Goal: Task Accomplishment & Management: Manage account settings

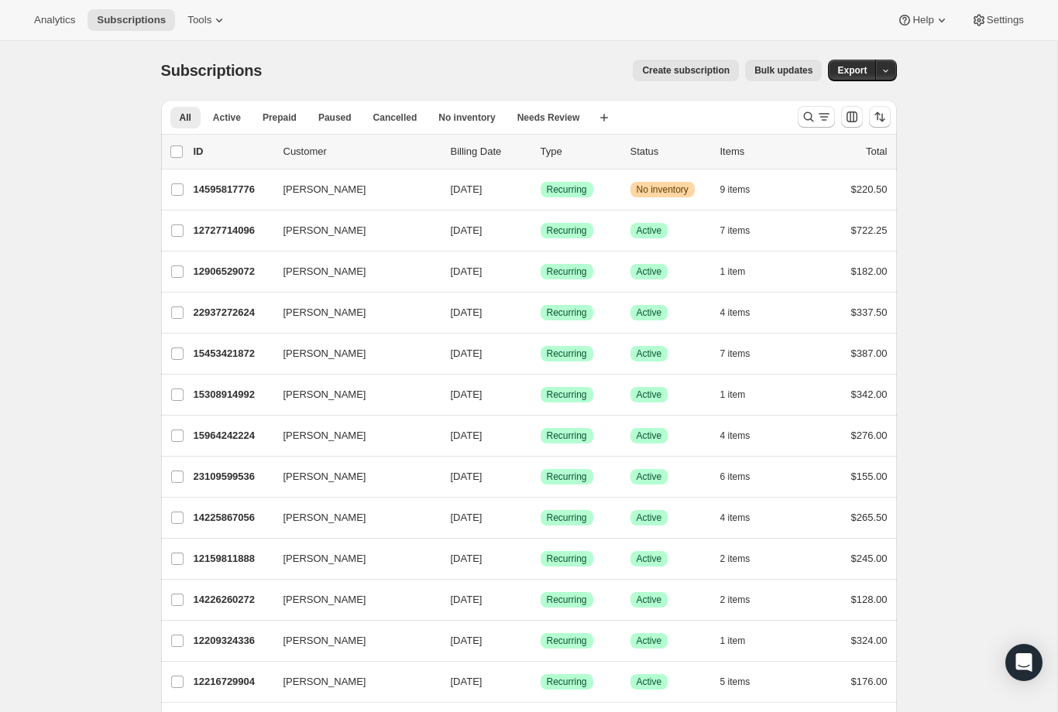
click at [811, 115] on icon "Search and filter results" at bounding box center [808, 117] width 10 height 10
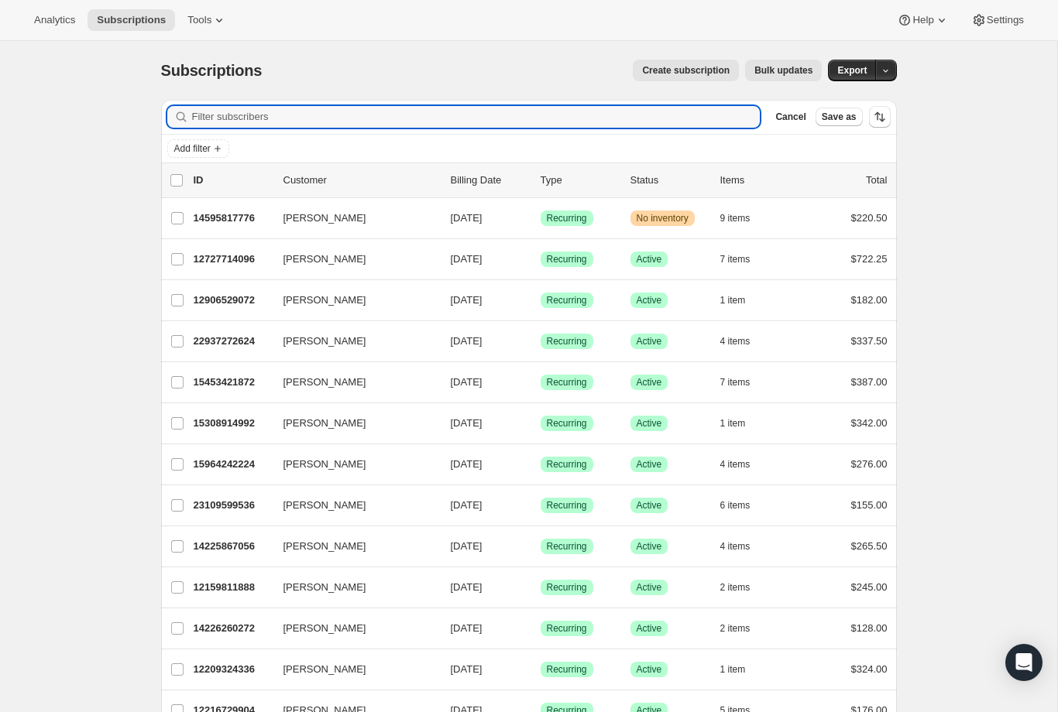
click at [216, 122] on input "Filter subscribers" at bounding box center [476, 117] width 568 height 22
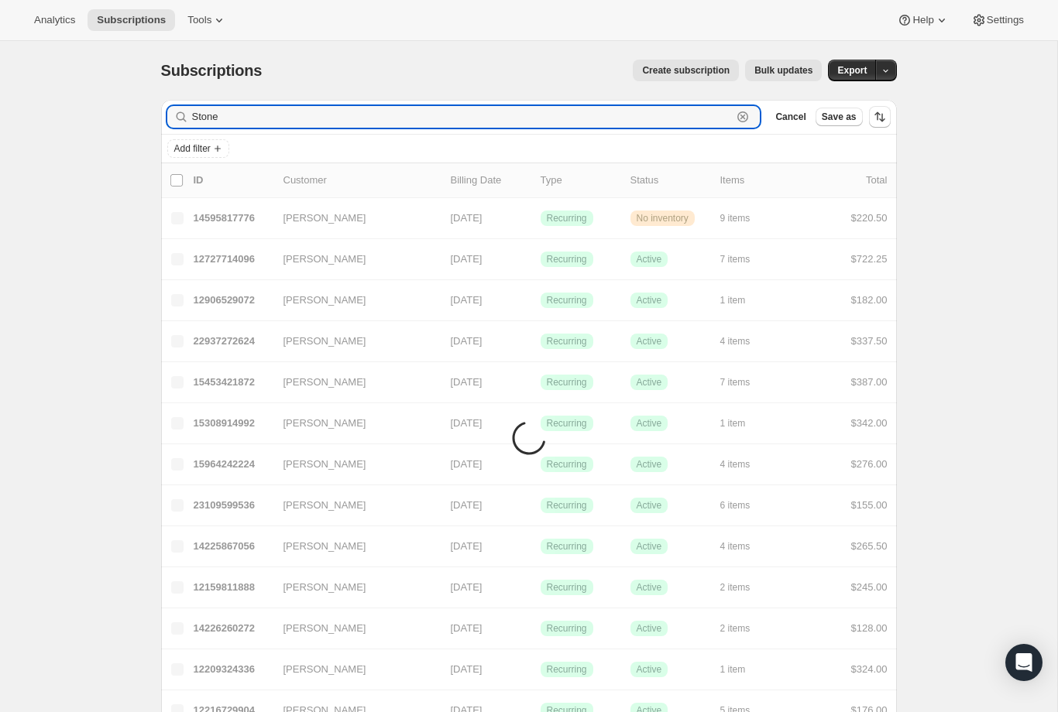
type input "Stone"
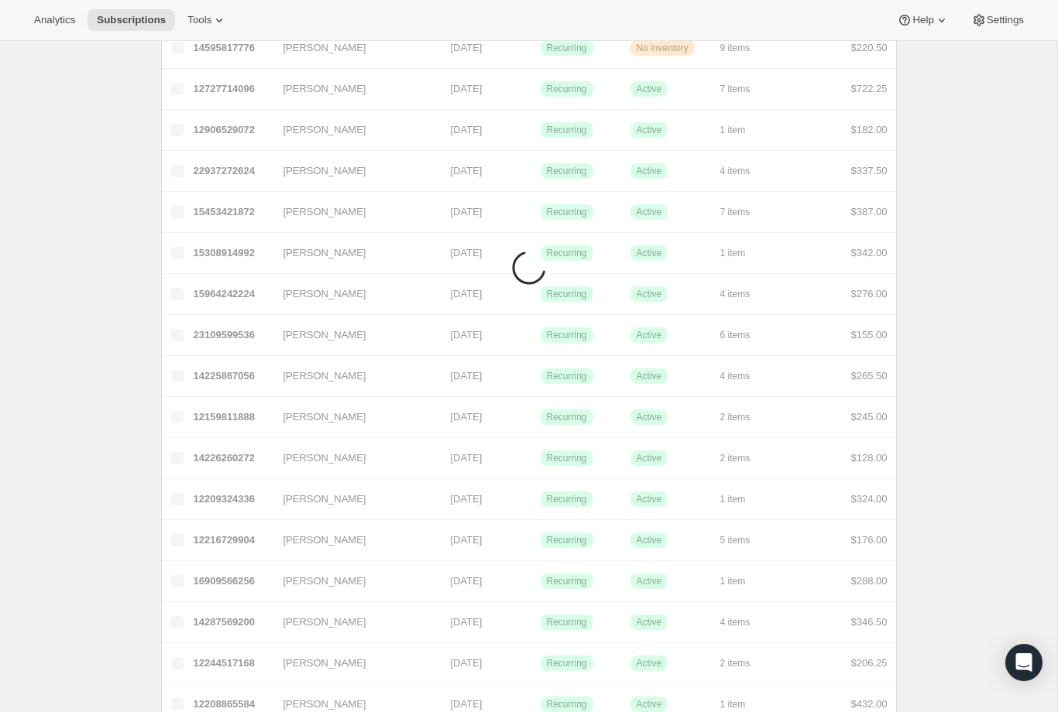
scroll to position [181, 0]
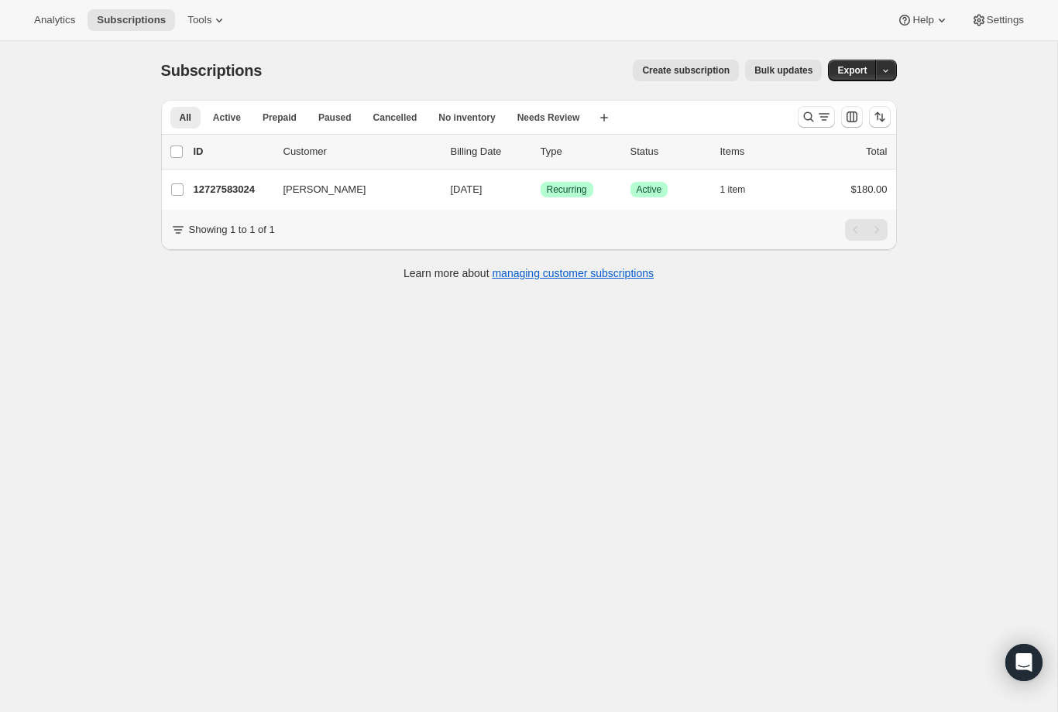
click at [229, 187] on p "12727583024" at bounding box center [232, 189] width 77 height 15
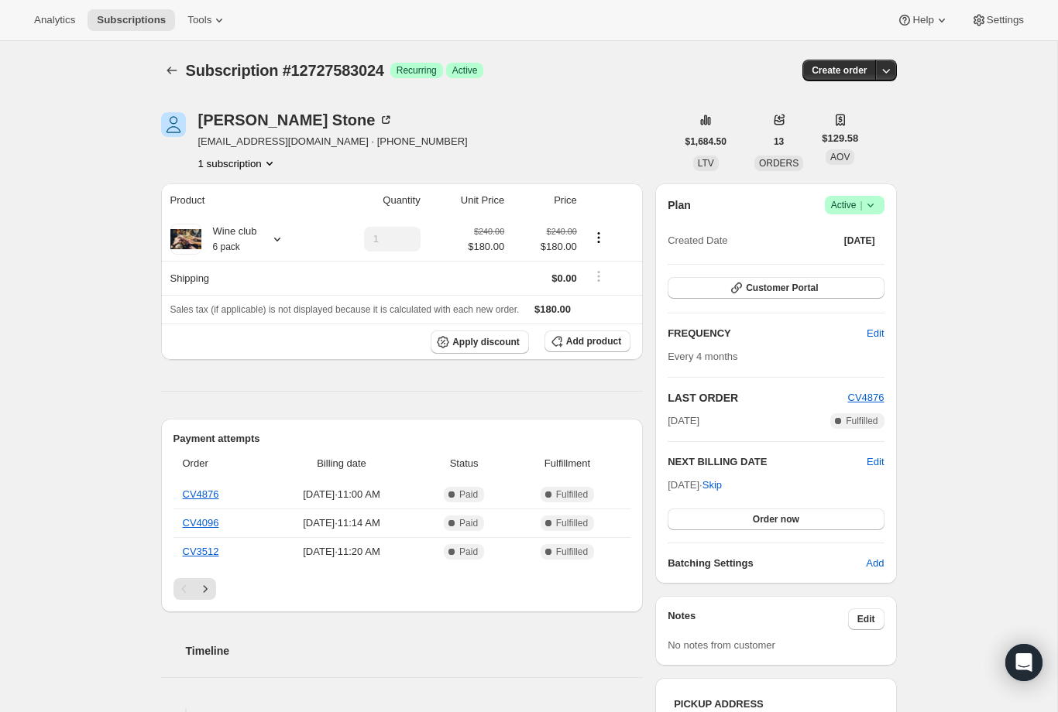
click at [257, 237] on div "Wine club 6 pack" at bounding box center [229, 239] width 56 height 31
click at [208, 334] on button "Edit box" at bounding box center [226, 334] width 190 height 22
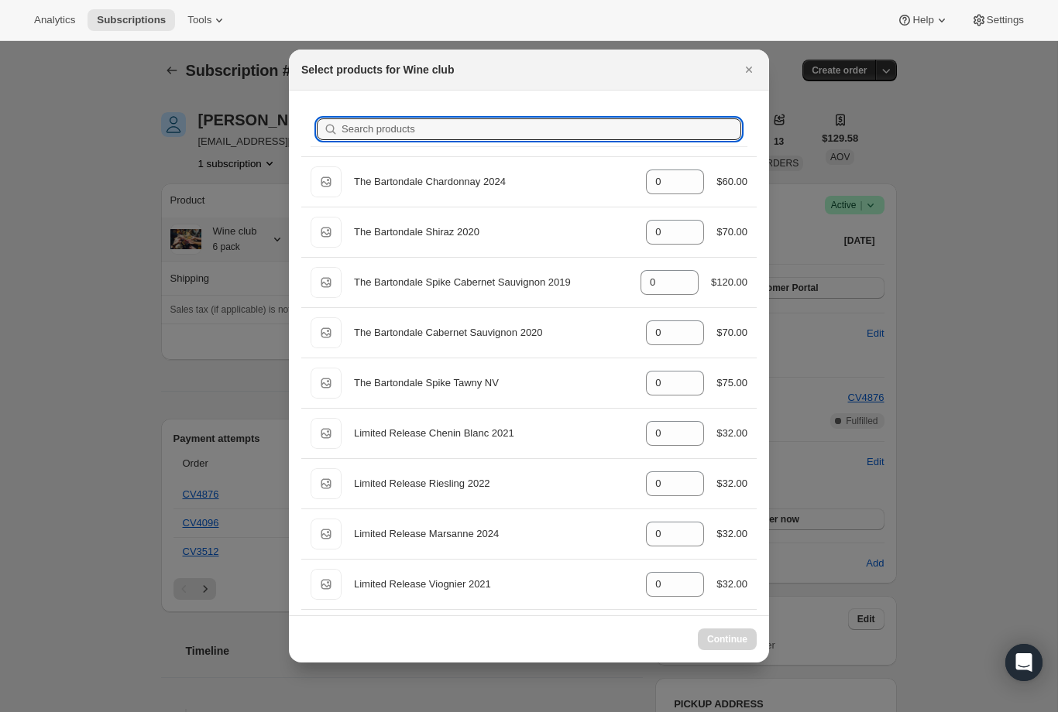
click at [419, 122] on input "Search products" at bounding box center [541, 129] width 400 height 22
type input "Z"
type input "6"
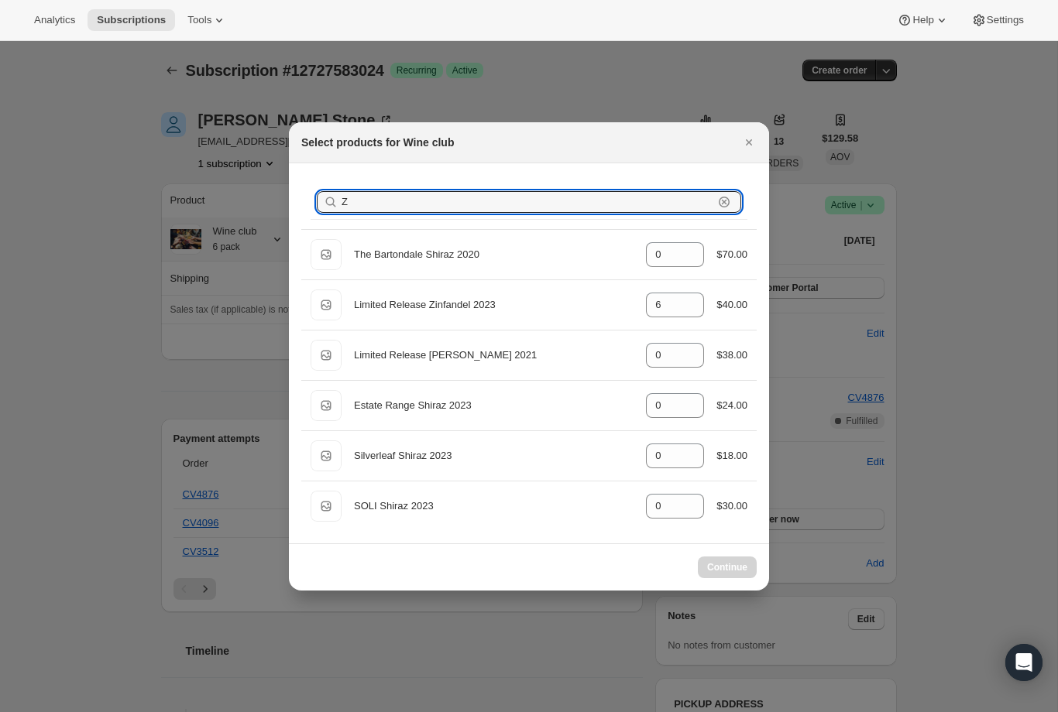
type input "Zi"
type input "6"
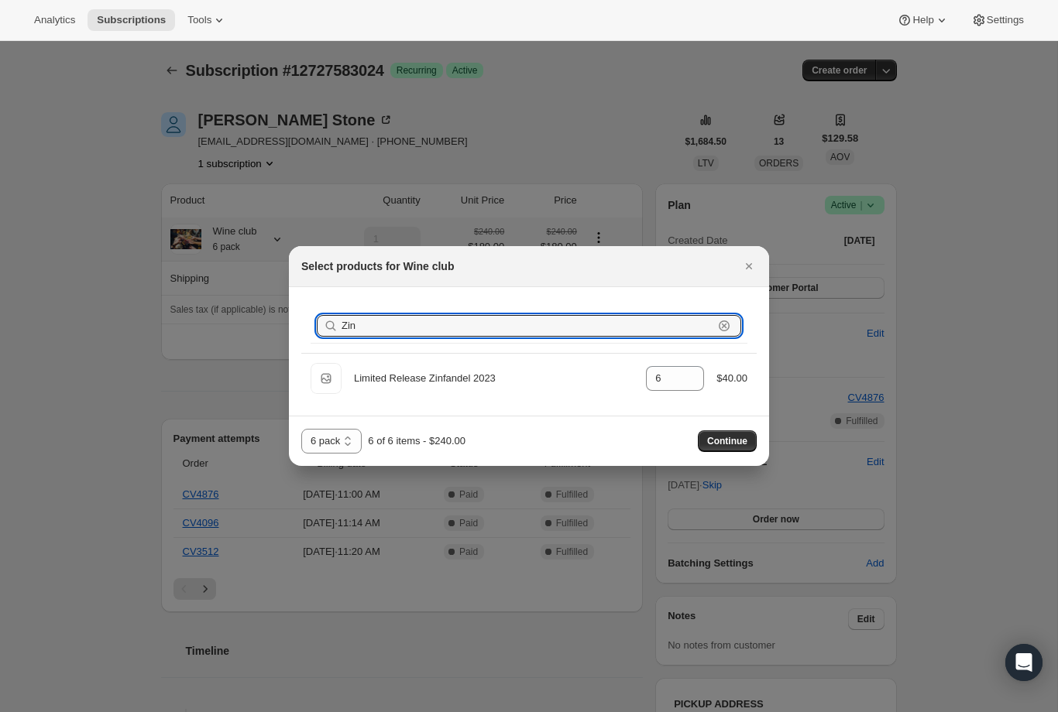
type input "Zin"
click at [693, 389] on icon ":r4p:" at bounding box center [691, 383] width 15 height 15
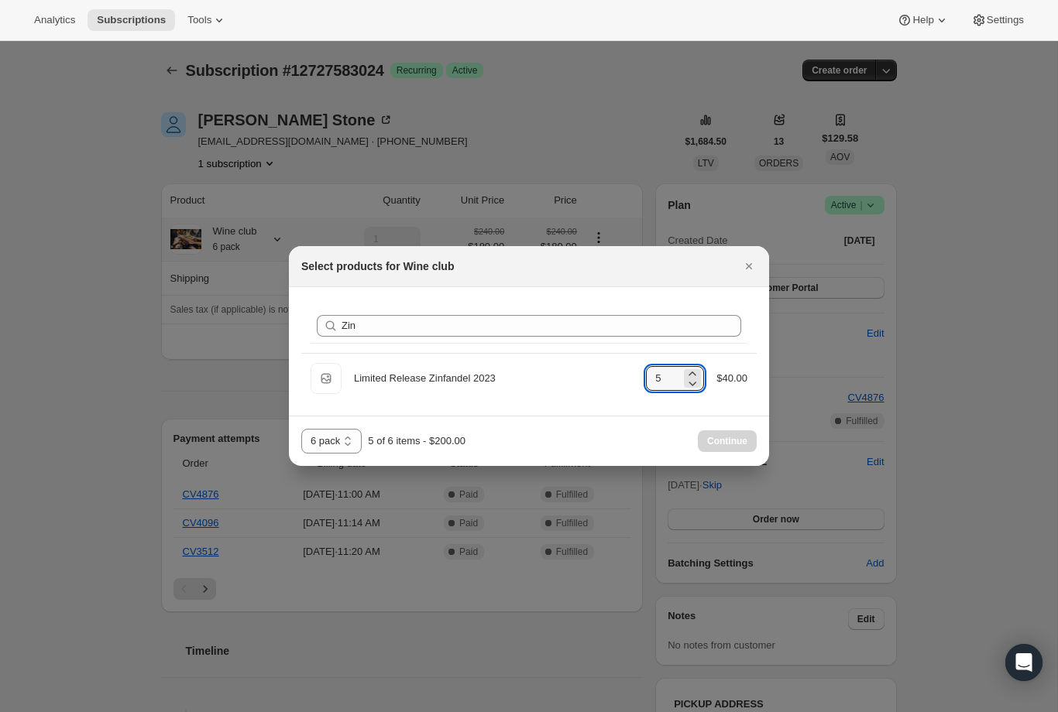
click at [693, 389] on icon ":r4p:" at bounding box center [691, 383] width 15 height 15
click at [703, 387] on div "Default Title Limited Release Zinfandel 2023 gid://shopify/ProductVariant/49628…" at bounding box center [528, 378] width 437 height 31
click at [695, 389] on icon ":r4p:" at bounding box center [691, 383] width 15 height 15
click at [695, 387] on icon ":r4p:" at bounding box center [691, 383] width 15 height 15
type input "2"
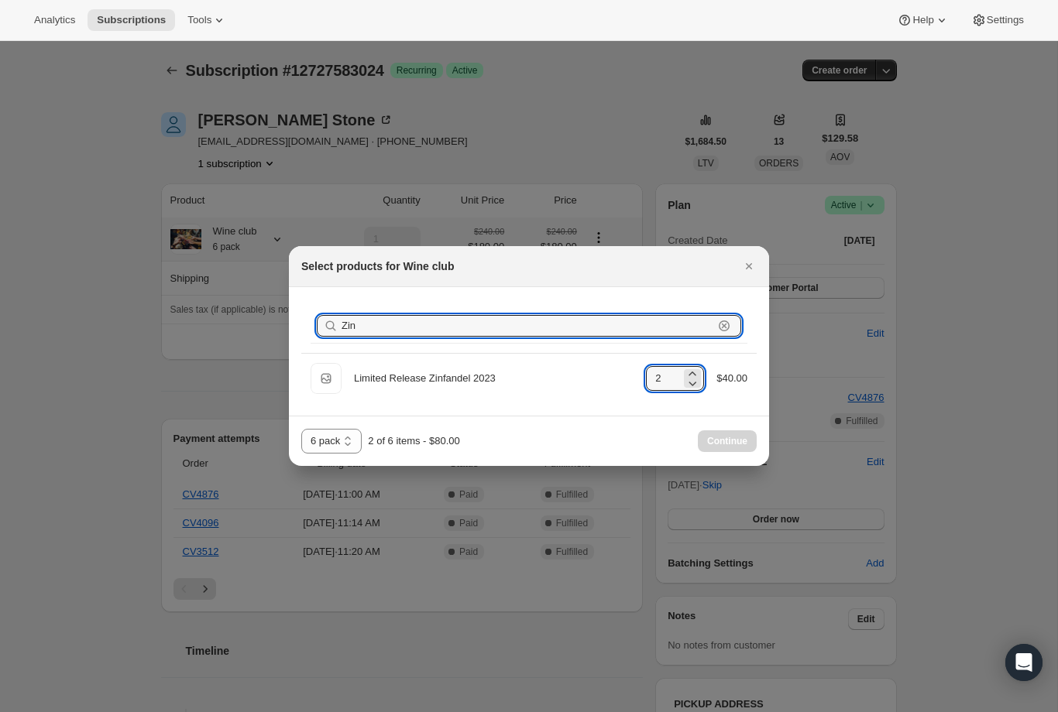
click at [434, 327] on input "Zin" at bounding box center [527, 326] width 372 height 22
type input "Z"
type input "0"
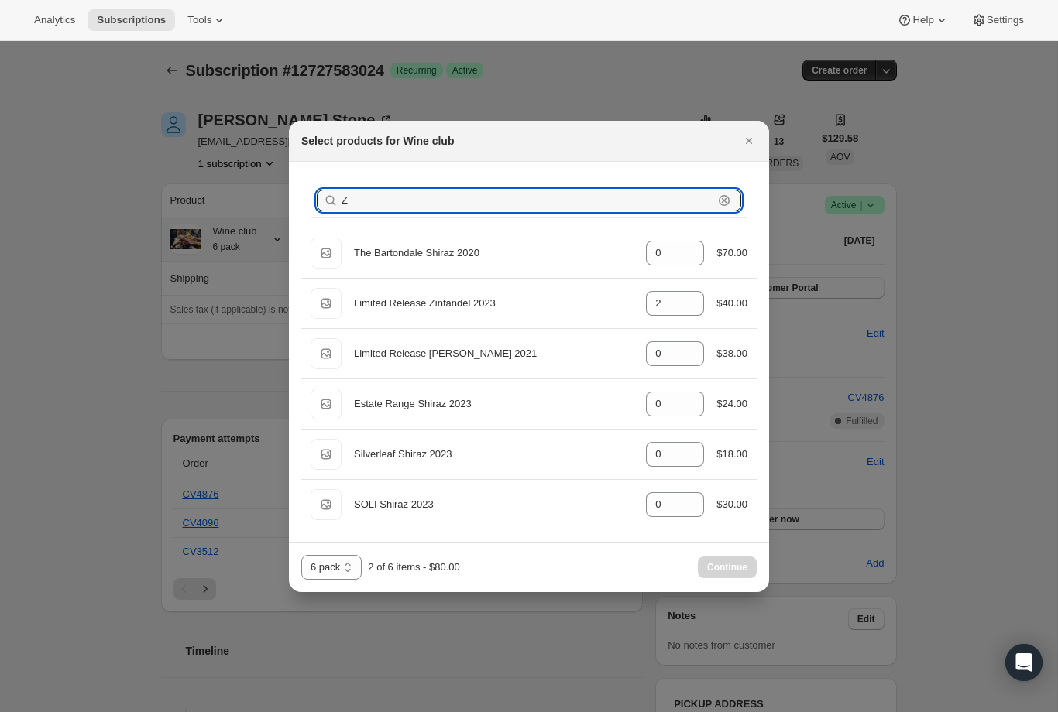
type input "0"
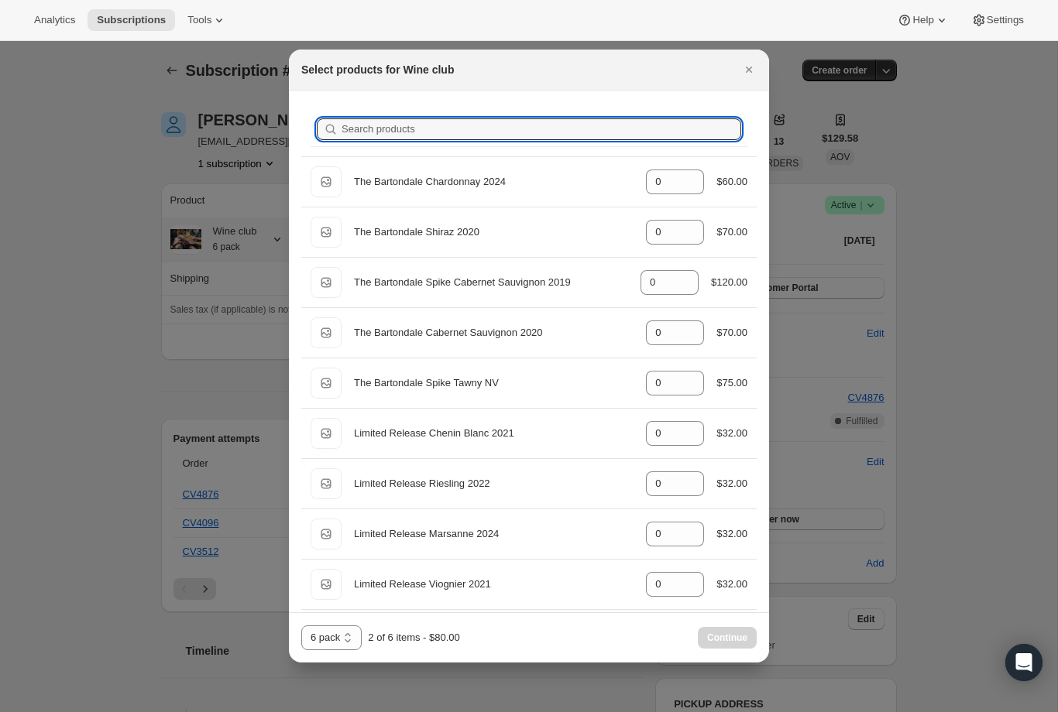
type input "C"
type input "0"
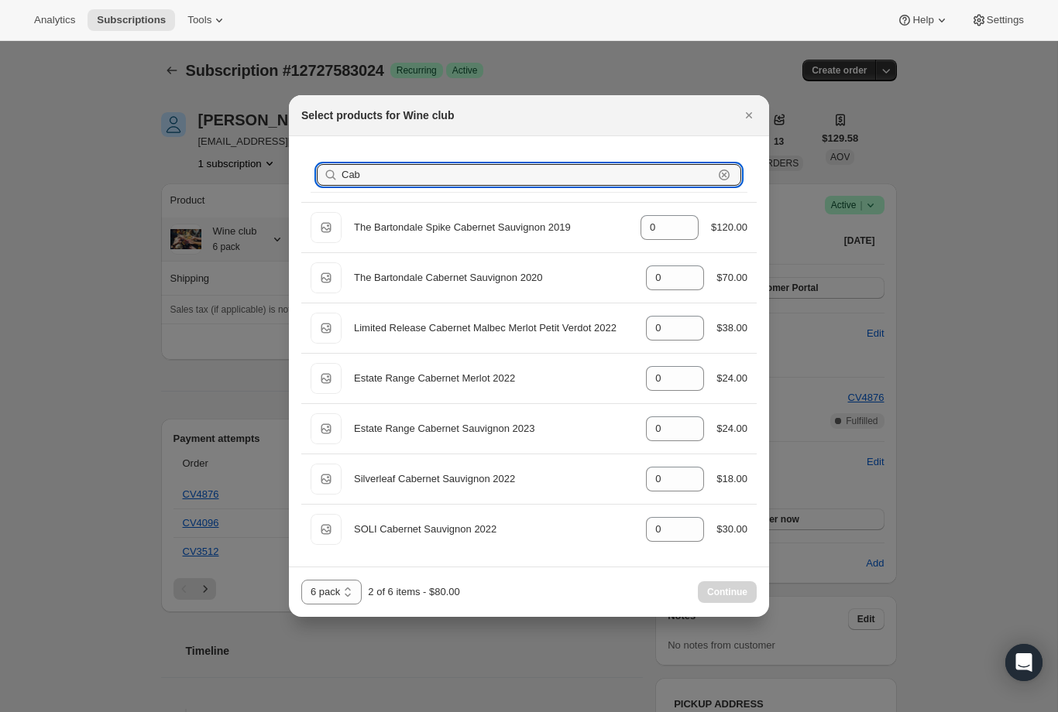
type input "Cab"
click at [693, 321] on icon ":r4p:" at bounding box center [691, 323] width 15 height 15
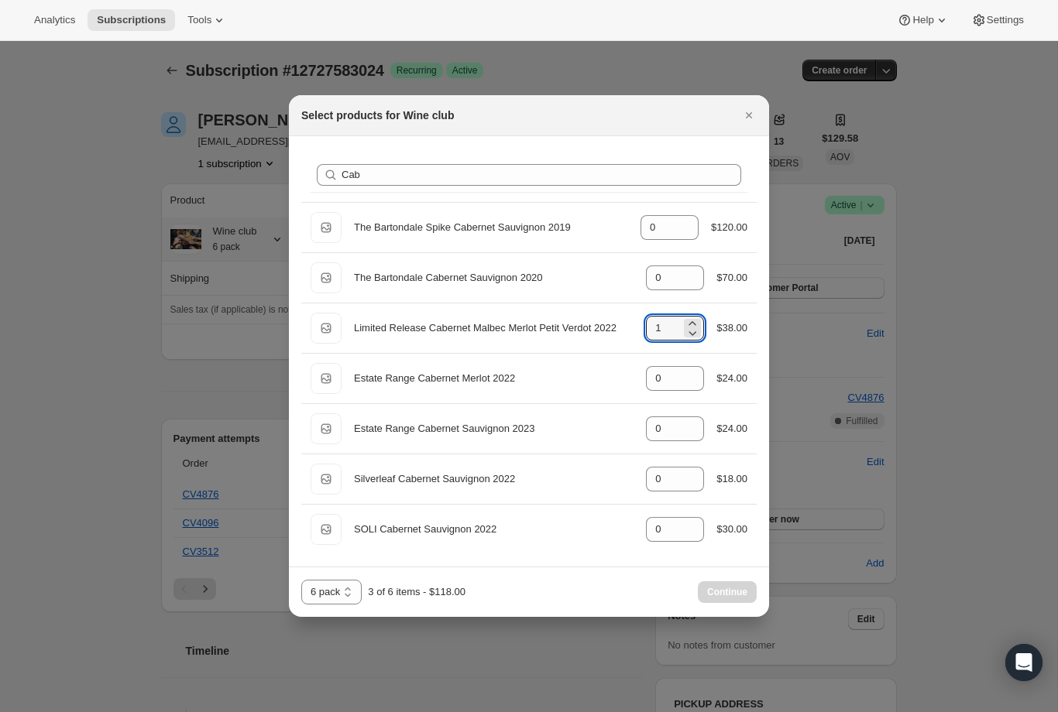
click at [697, 320] on div ":r4p:" at bounding box center [692, 323] width 17 height 9
type input "2"
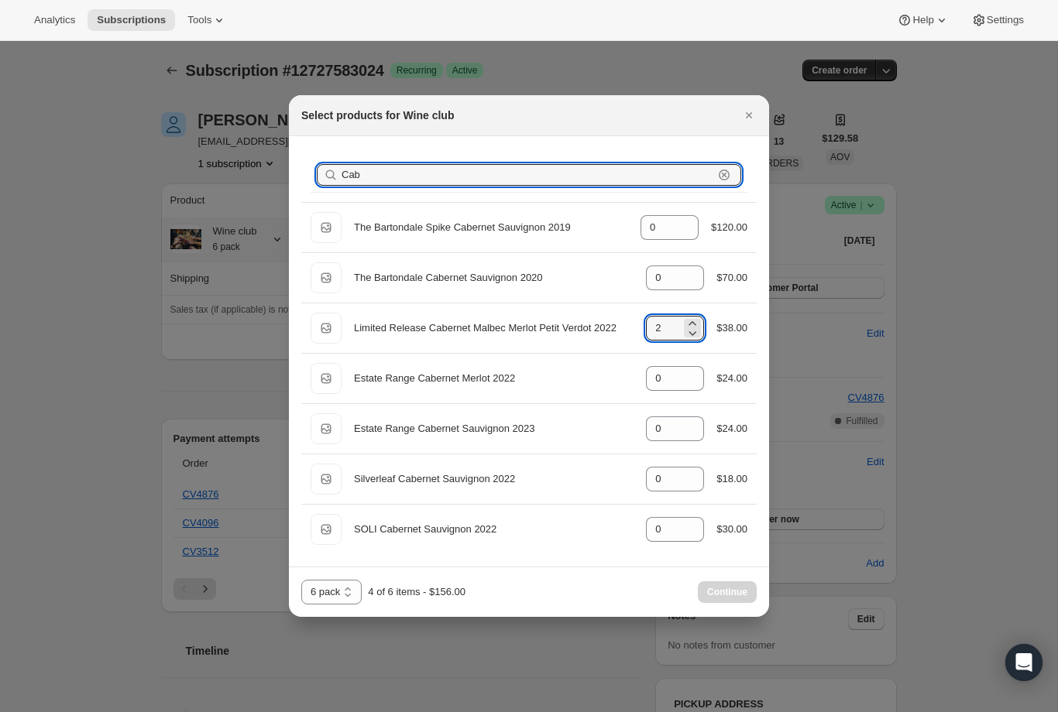
click at [473, 184] on input "Cab" at bounding box center [527, 175] width 372 height 22
click at [724, 175] on div "Cab Clear" at bounding box center [529, 175] width 424 height 22
type input "C"
type input "0"
type input "2"
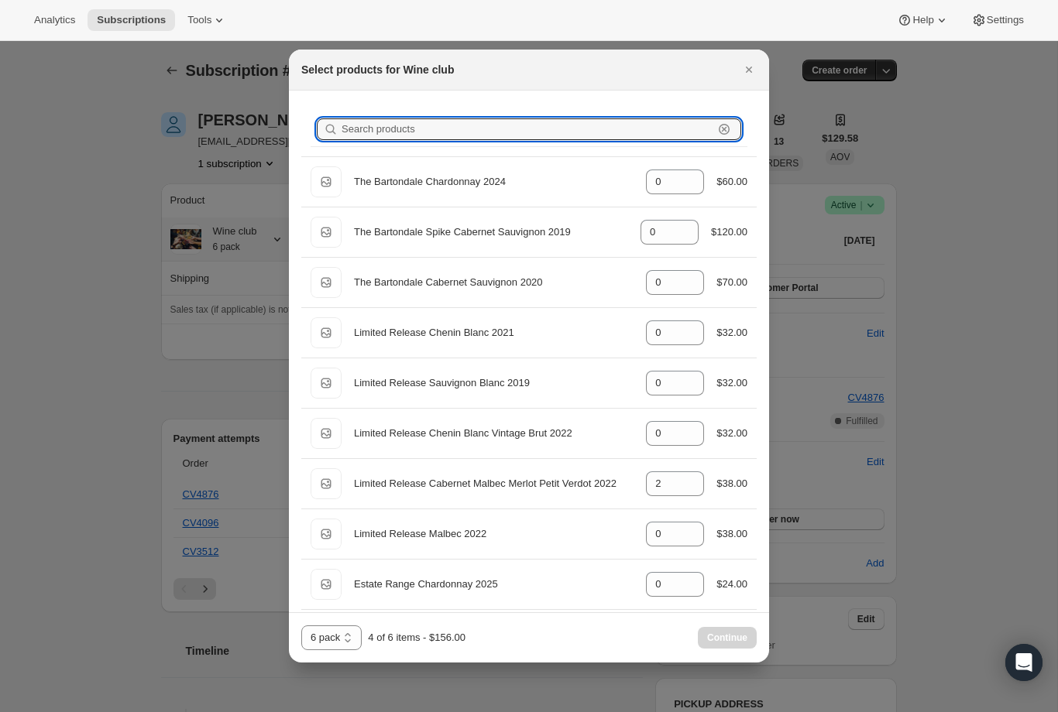
type input "0"
type input "2"
type input "S"
type input "2"
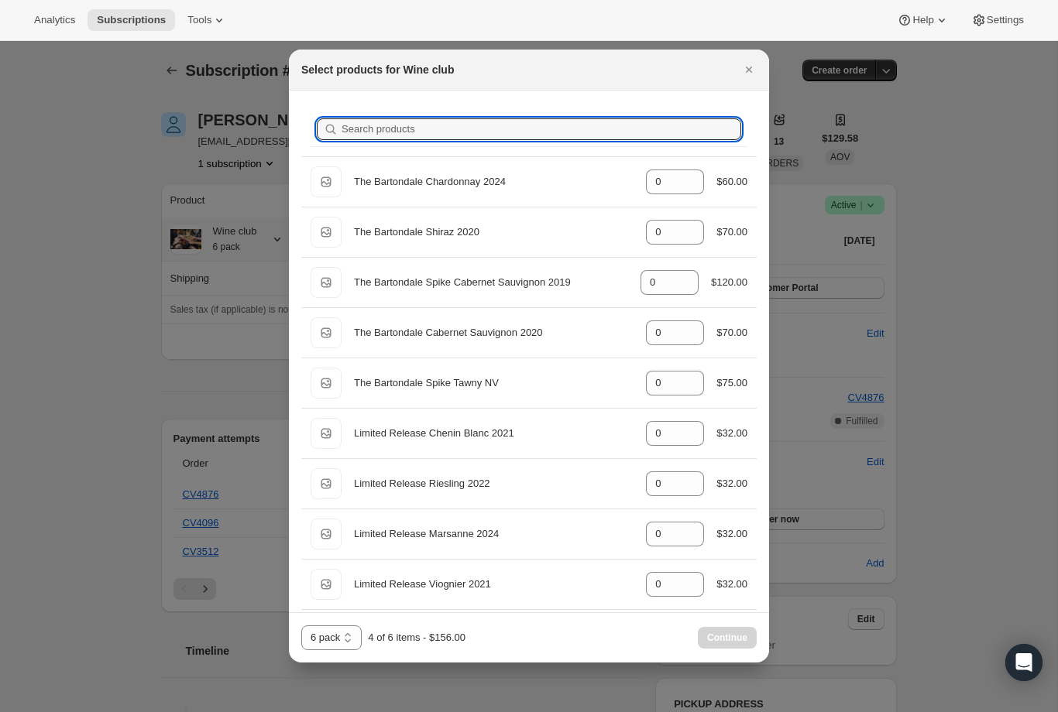
type input "0"
type input "2"
type input "0"
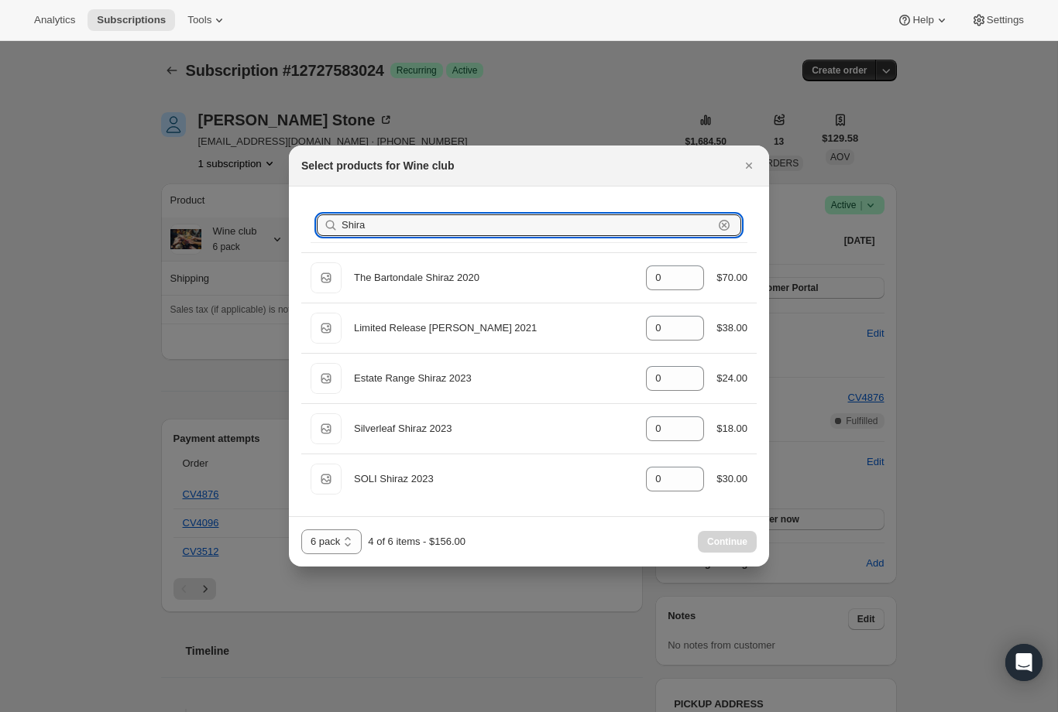
click at [408, 232] on input "Shira" at bounding box center [527, 225] width 372 height 22
type input "S"
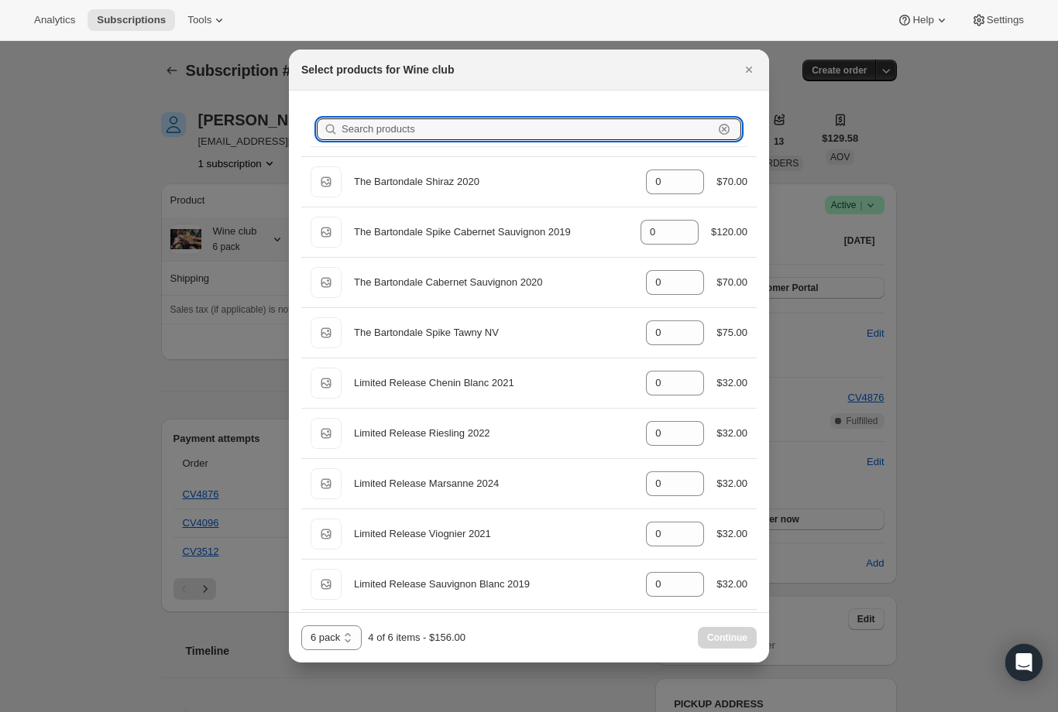
type input "0"
type input "2"
type input "0"
type input "2"
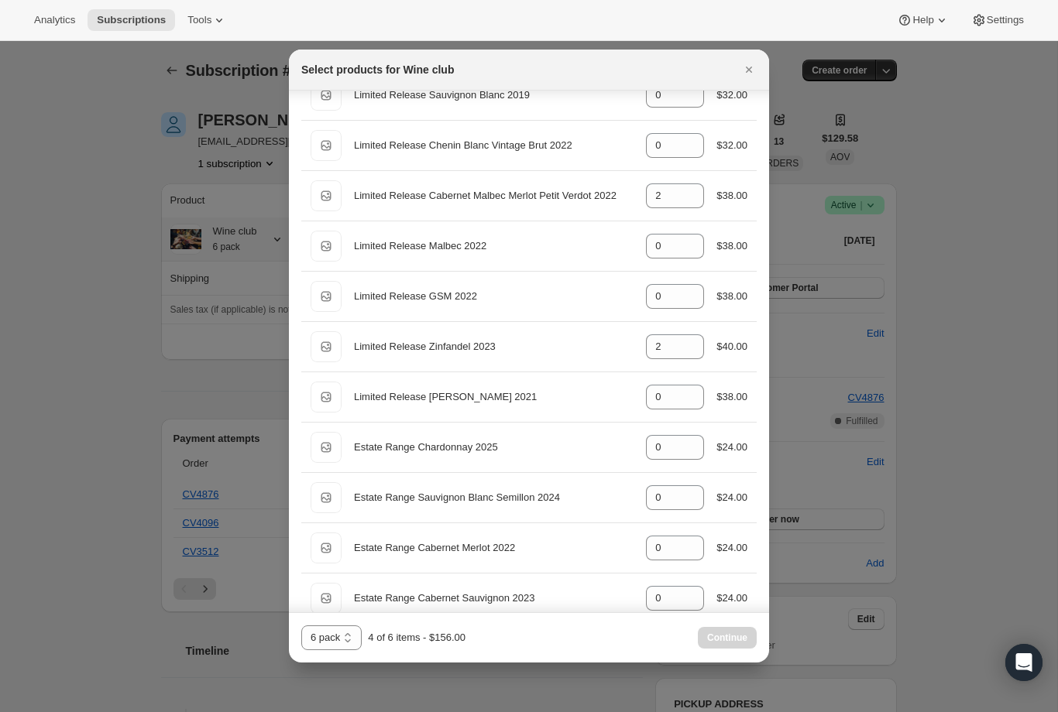
scroll to position [540, 0]
click at [694, 183] on icon ":r4p:" at bounding box center [691, 190] width 15 height 15
click at [699, 182] on div "Default Title Limited Release Cabernet Malbec Merlot Petit Verdot 2022 gid://sh…" at bounding box center [528, 195] width 437 height 31
click at [688, 188] on icon ":r4p:" at bounding box center [691, 190] width 15 height 15
type input "4"
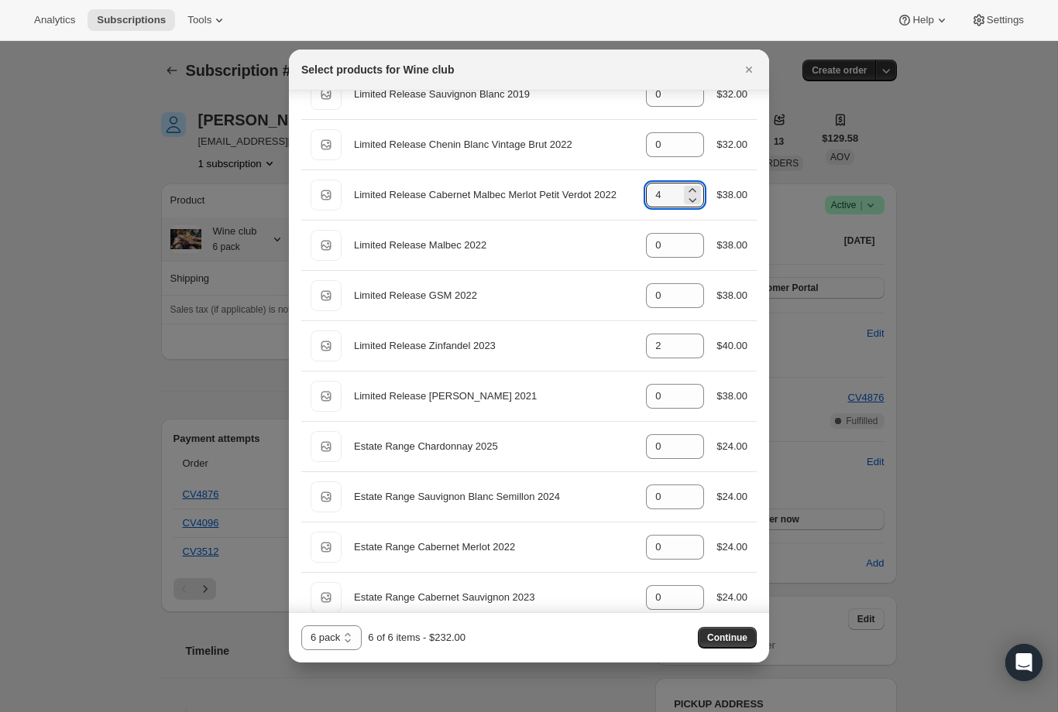
click at [729, 637] on span "Continue" at bounding box center [727, 638] width 40 height 12
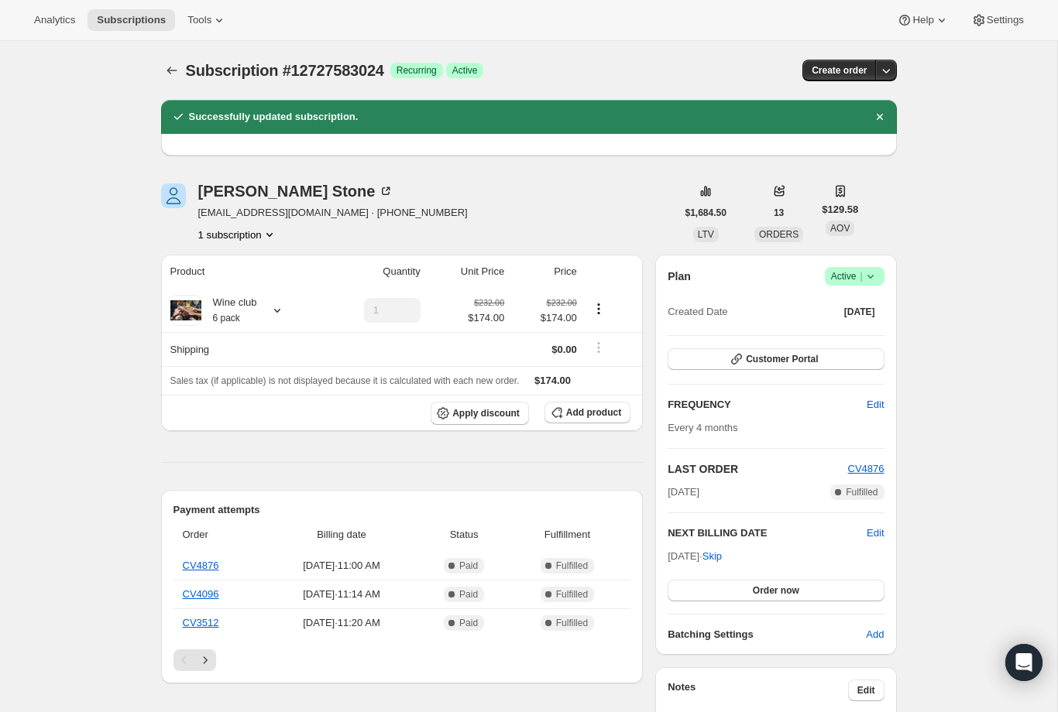
click at [783, 591] on span "Order now" at bounding box center [776, 591] width 46 height 12
click at [791, 589] on span "Click to confirm" at bounding box center [775, 591] width 70 height 12
click at [722, 554] on span "Skip" at bounding box center [711, 556] width 19 height 15
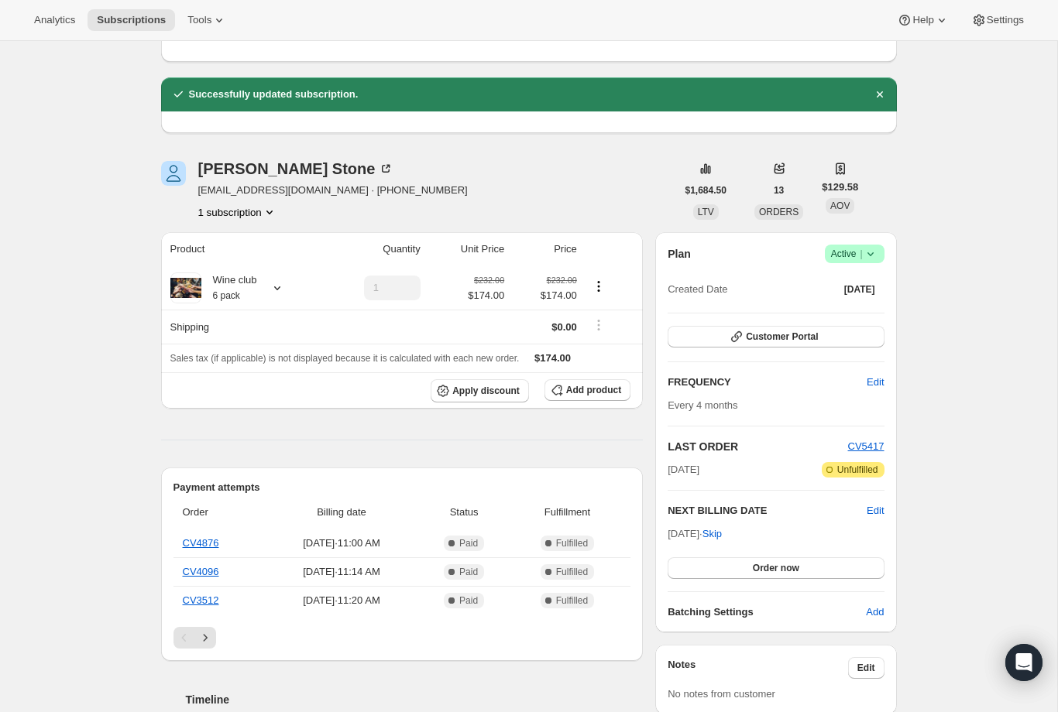
scroll to position [94, 0]
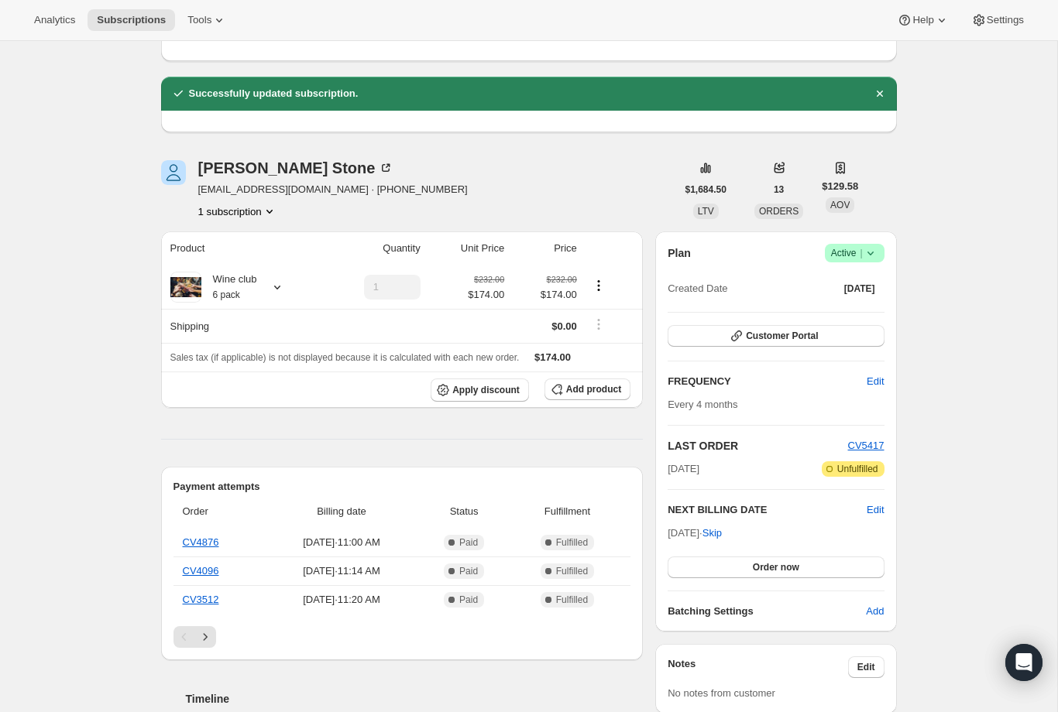
click at [876, 505] on span "Edit" at bounding box center [874, 510] width 17 height 15
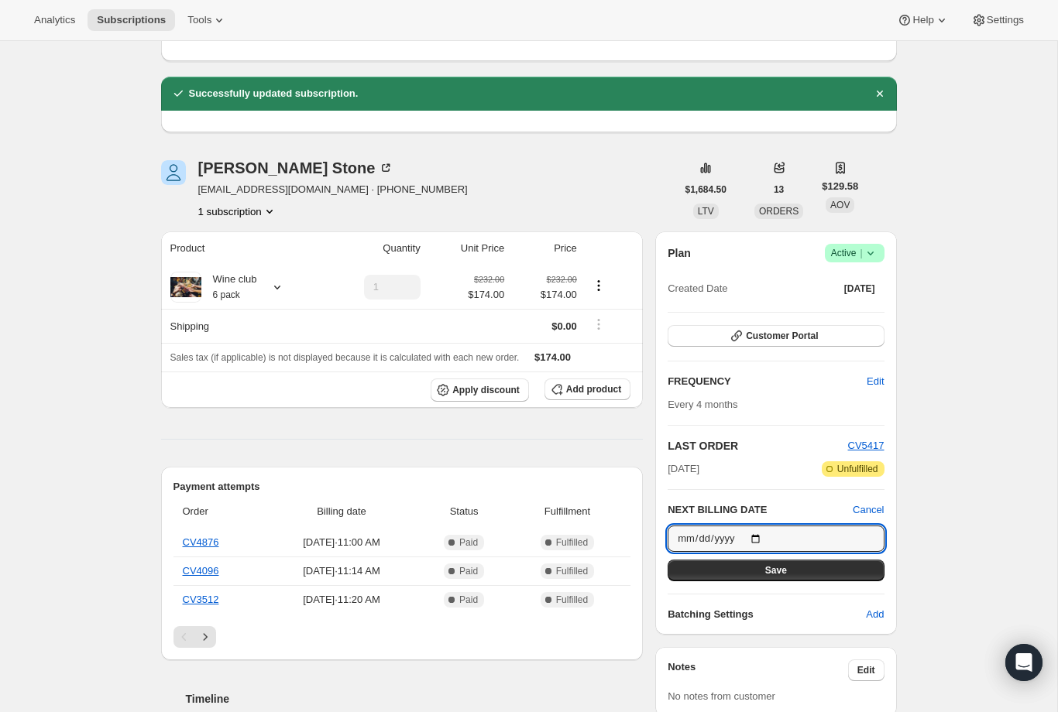
click at [846, 536] on input "[DATE]" at bounding box center [775, 539] width 216 height 26
type input "[DATE]"
click at [805, 573] on button "Save" at bounding box center [775, 571] width 216 height 22
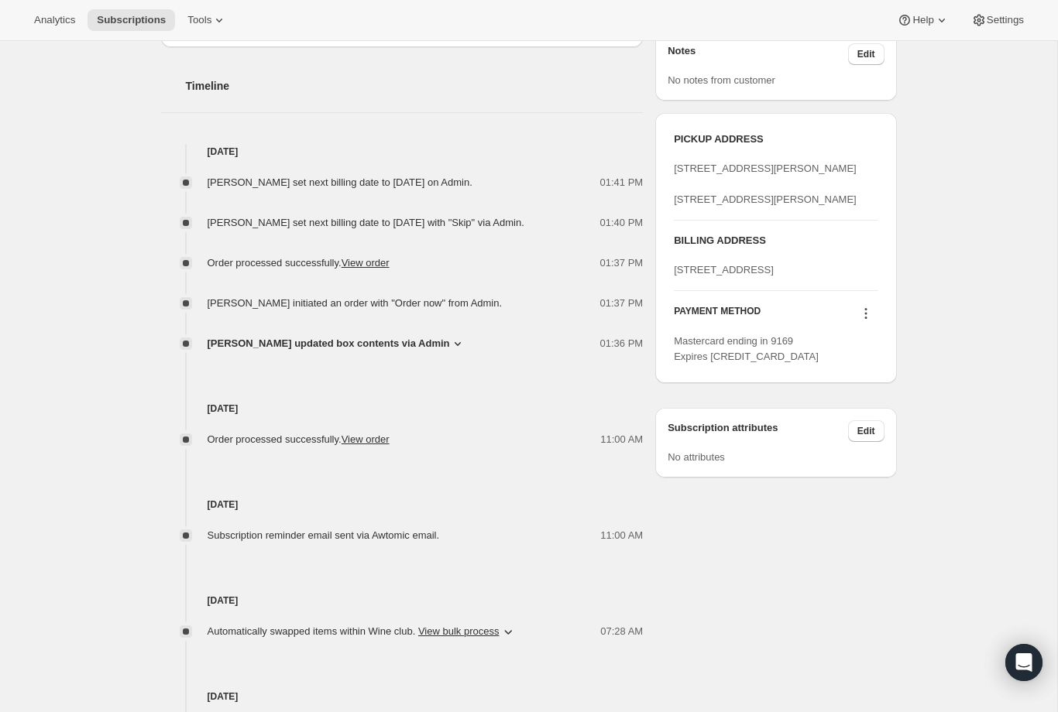
scroll to position [780, 0]
